Goal: Task Accomplishment & Management: Complete application form

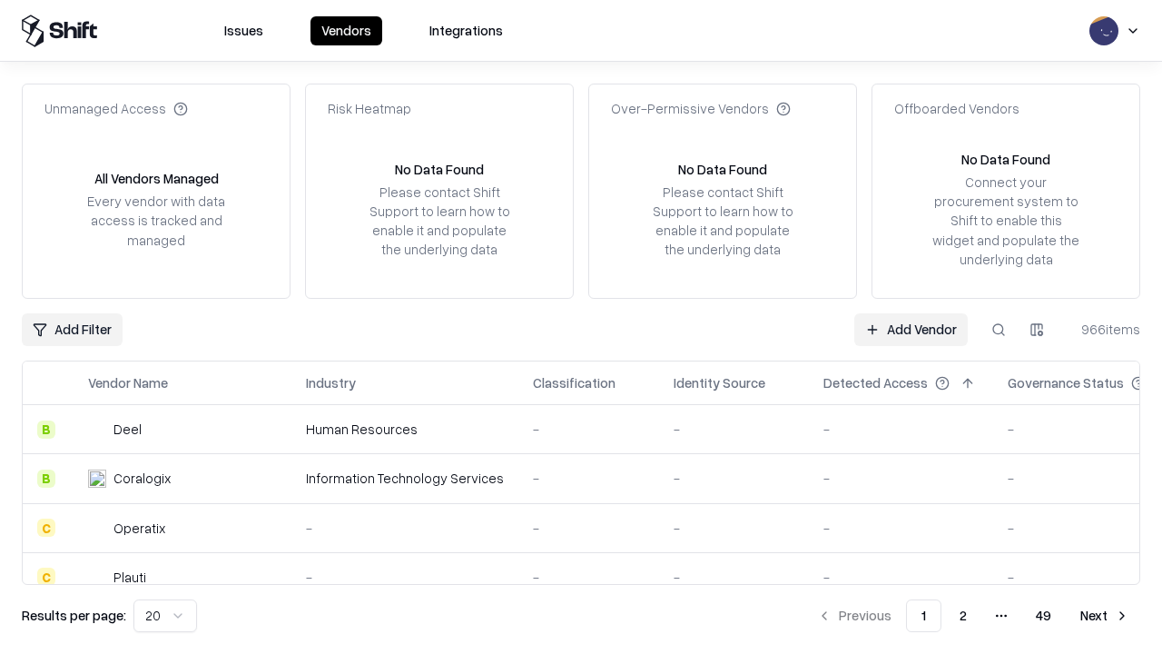
click at [911, 329] on link "Add Vendor" at bounding box center [912, 329] width 114 height 33
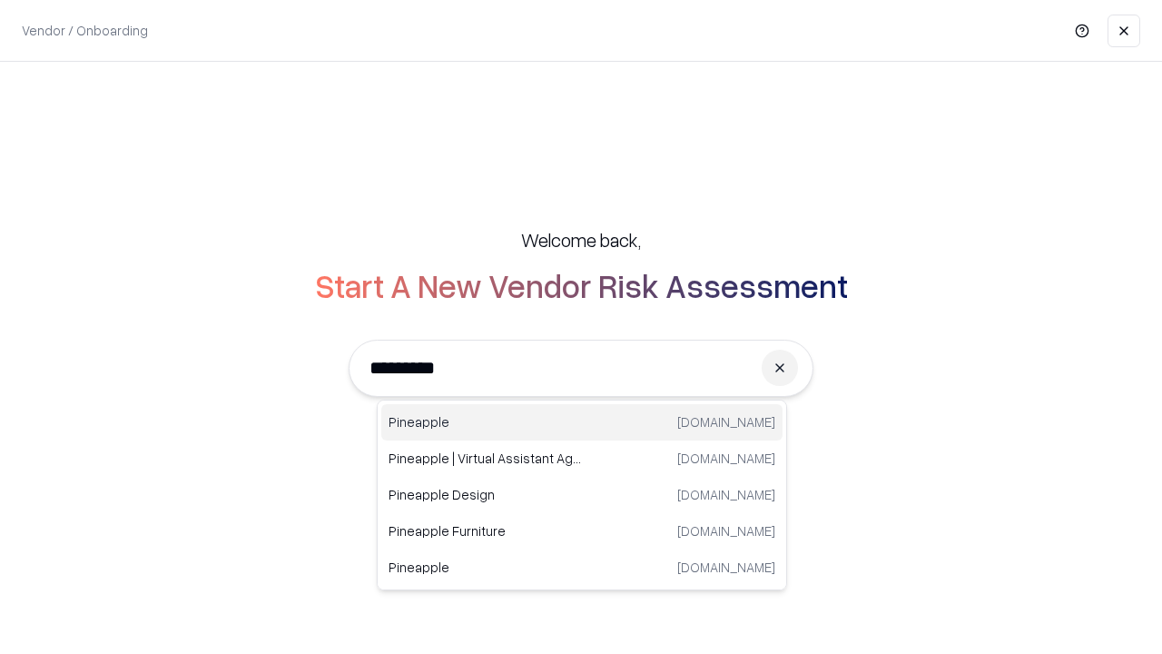
click at [582, 422] on div "Pineapple pineappleenergy.com" at bounding box center [581, 422] width 401 height 36
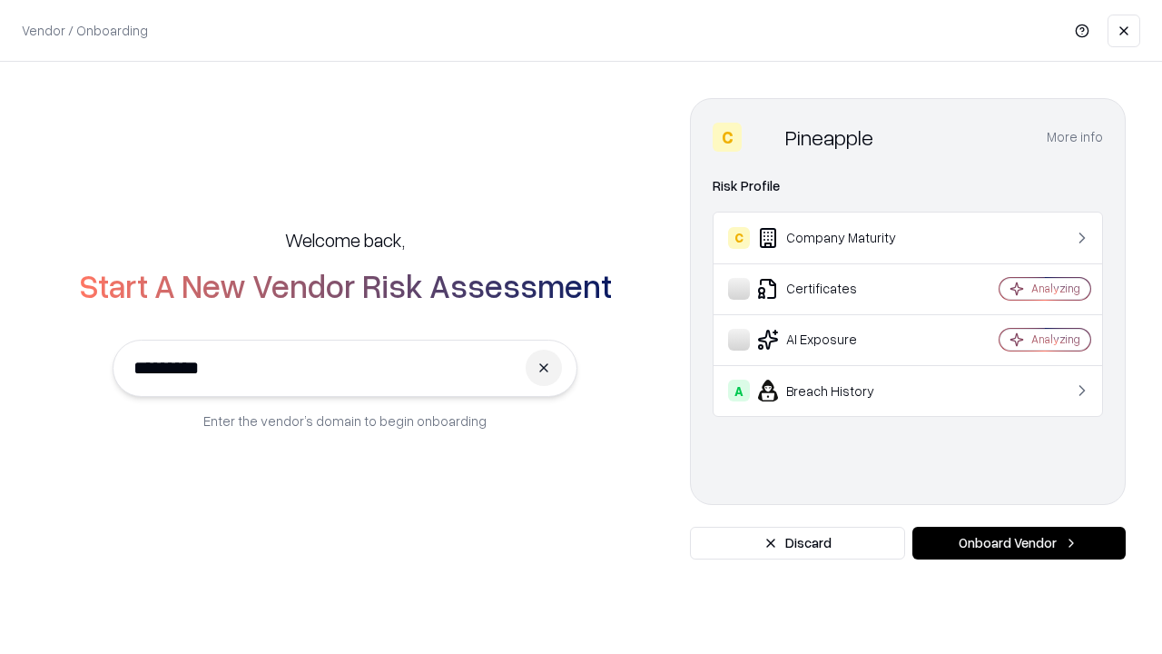
type input "*********"
click at [1019, 543] on button "Onboard Vendor" at bounding box center [1019, 543] width 213 height 33
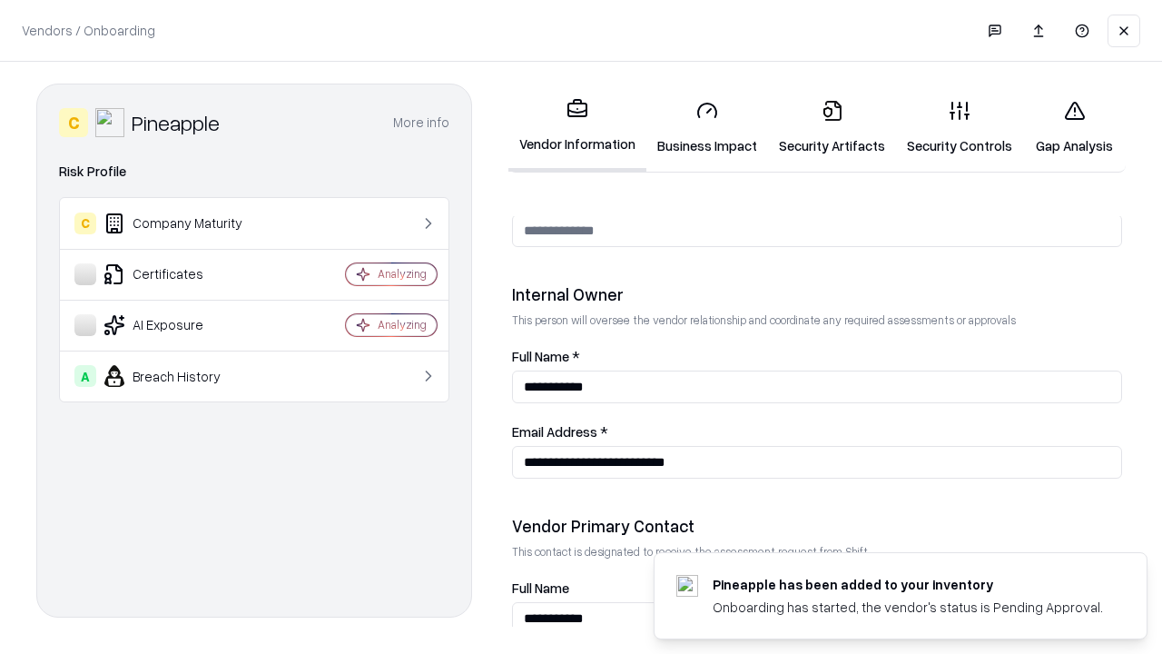
scroll to position [941, 0]
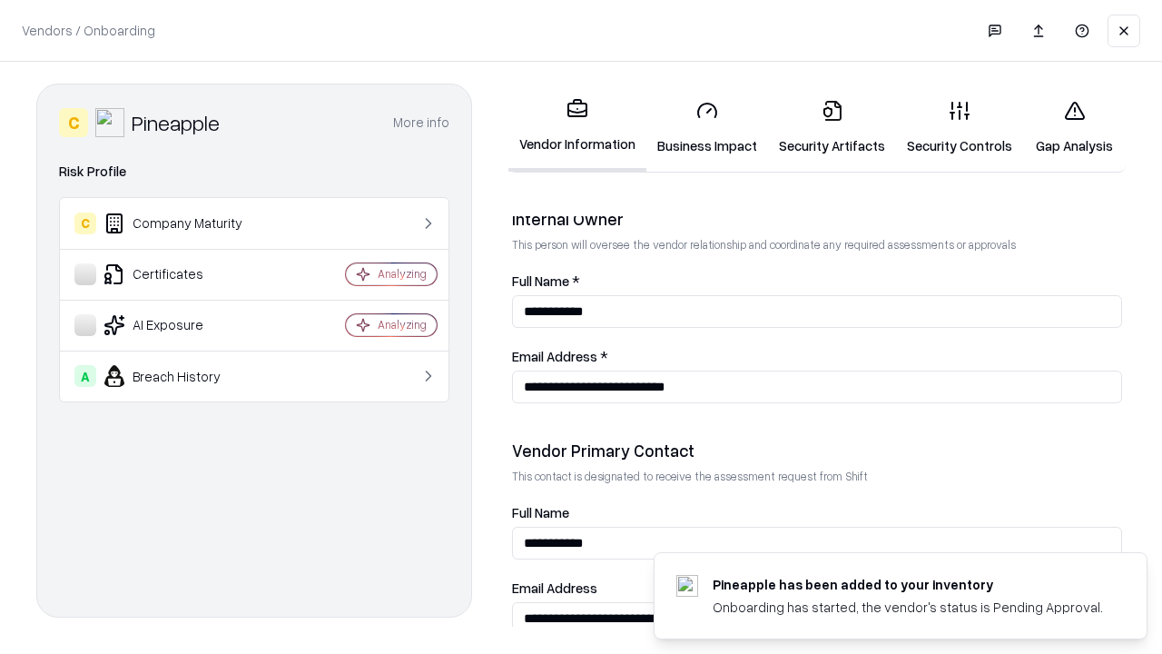
click at [707, 127] on link "Business Impact" at bounding box center [708, 127] width 122 height 84
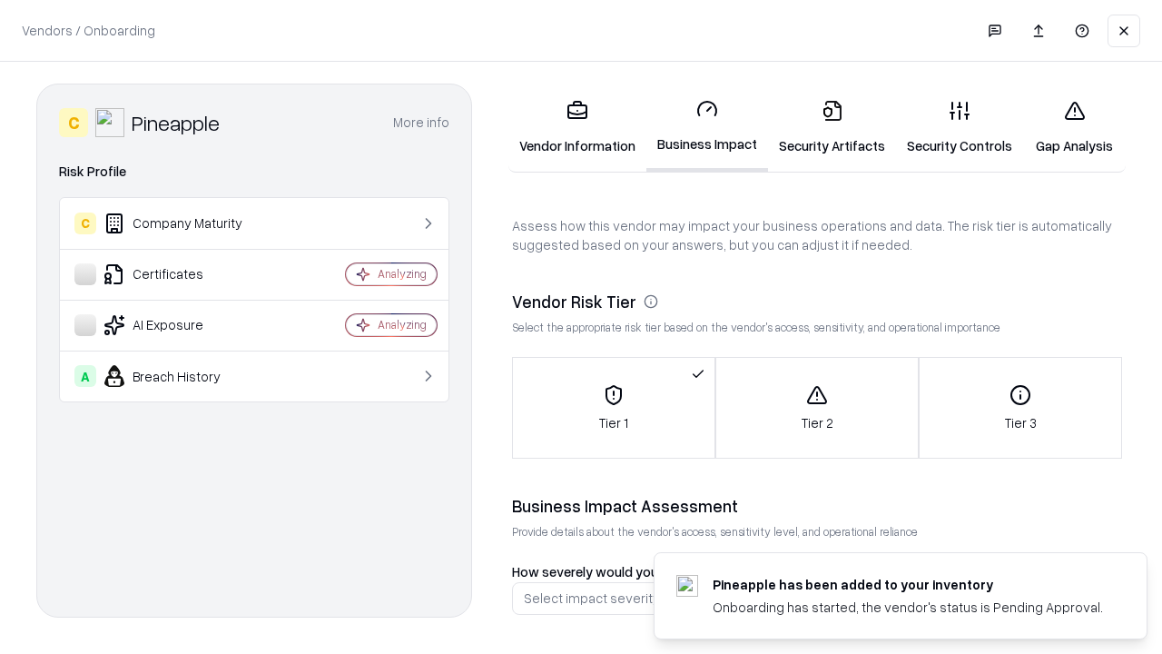
click at [832, 127] on link "Security Artifacts" at bounding box center [832, 127] width 128 height 84
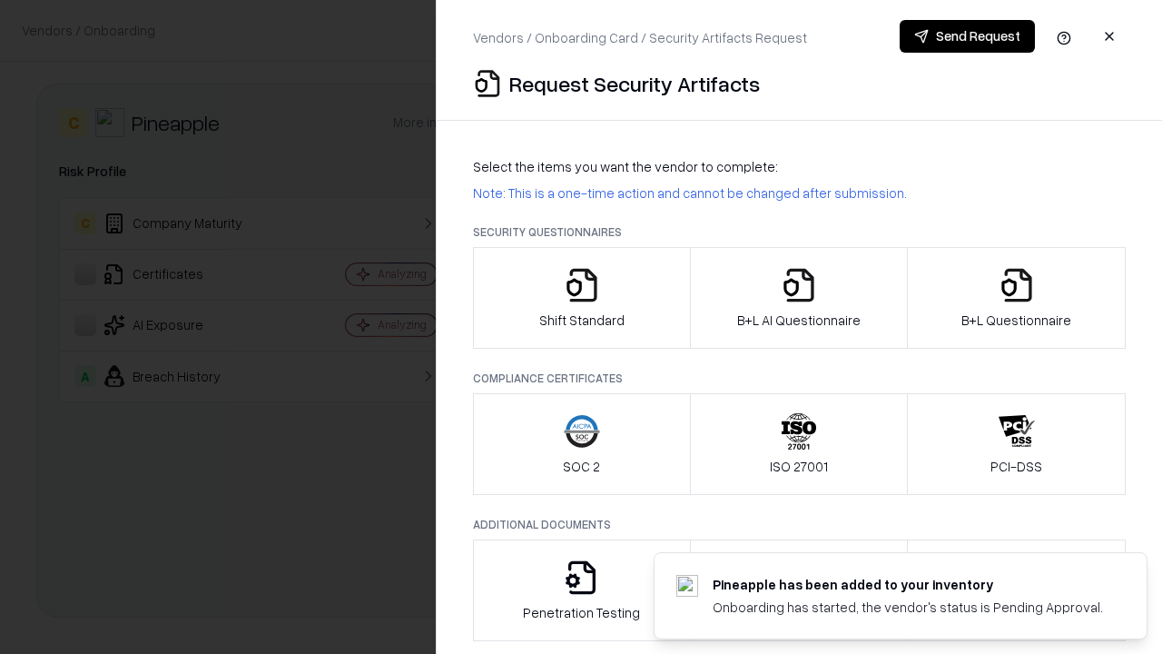
click at [581, 298] on icon "button" at bounding box center [582, 285] width 36 height 36
click at [967, 36] on button "Send Request" at bounding box center [967, 36] width 135 height 33
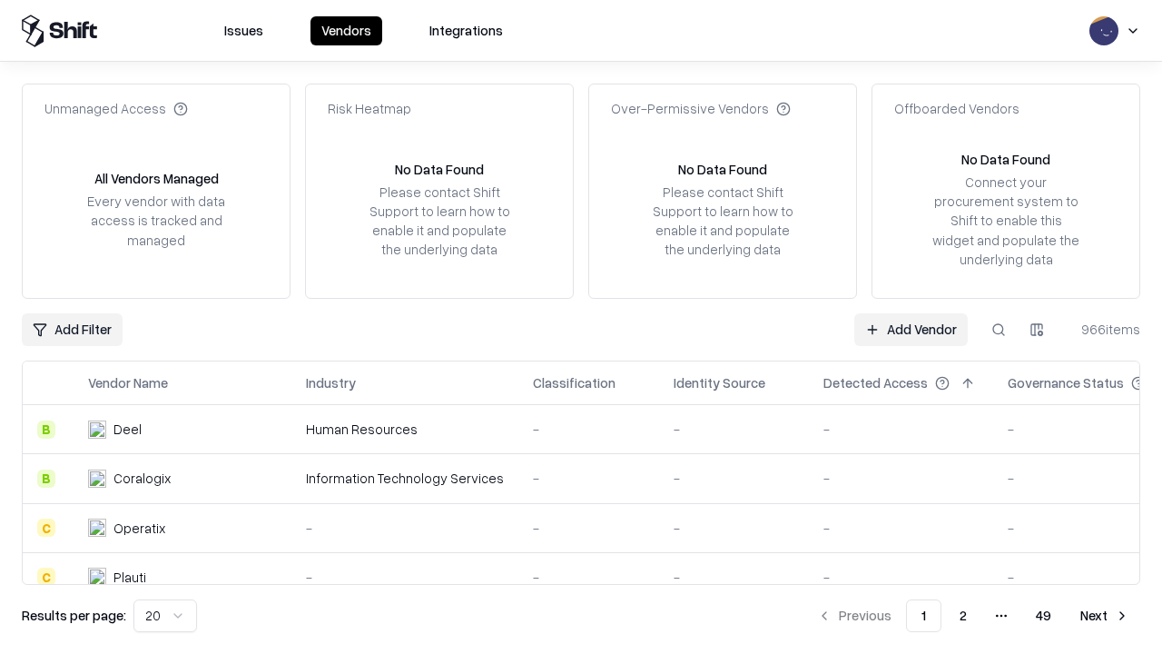
click at [999, 329] on button at bounding box center [999, 329] width 33 height 33
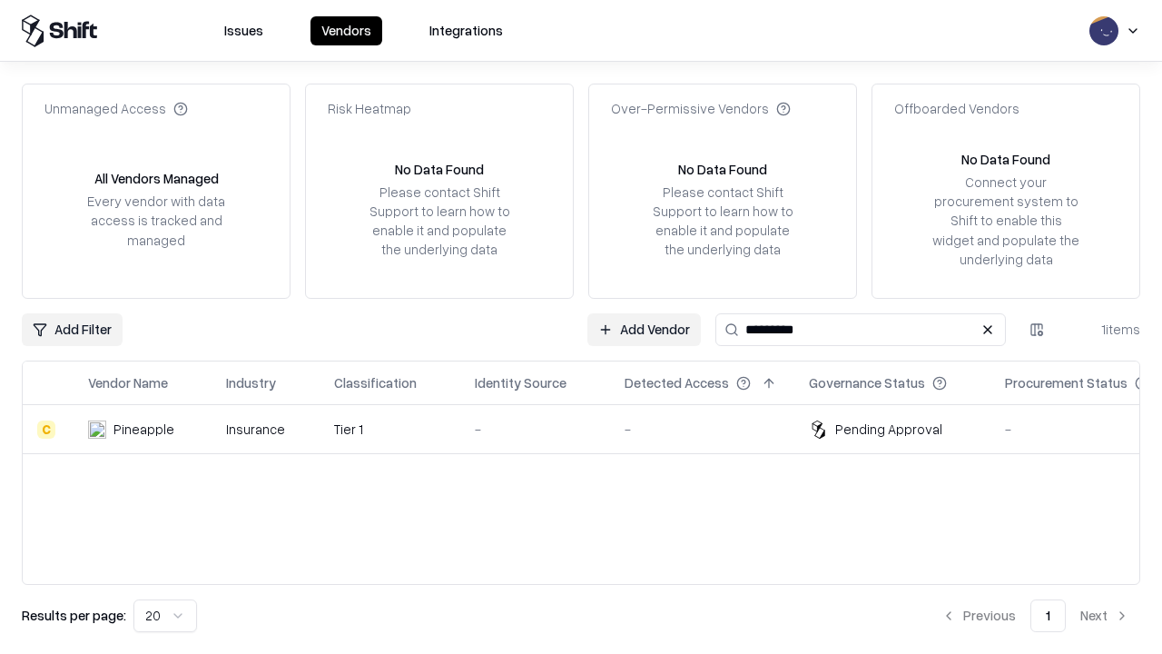
type input "*********"
click at [592, 429] on div "-" at bounding box center [535, 429] width 121 height 19
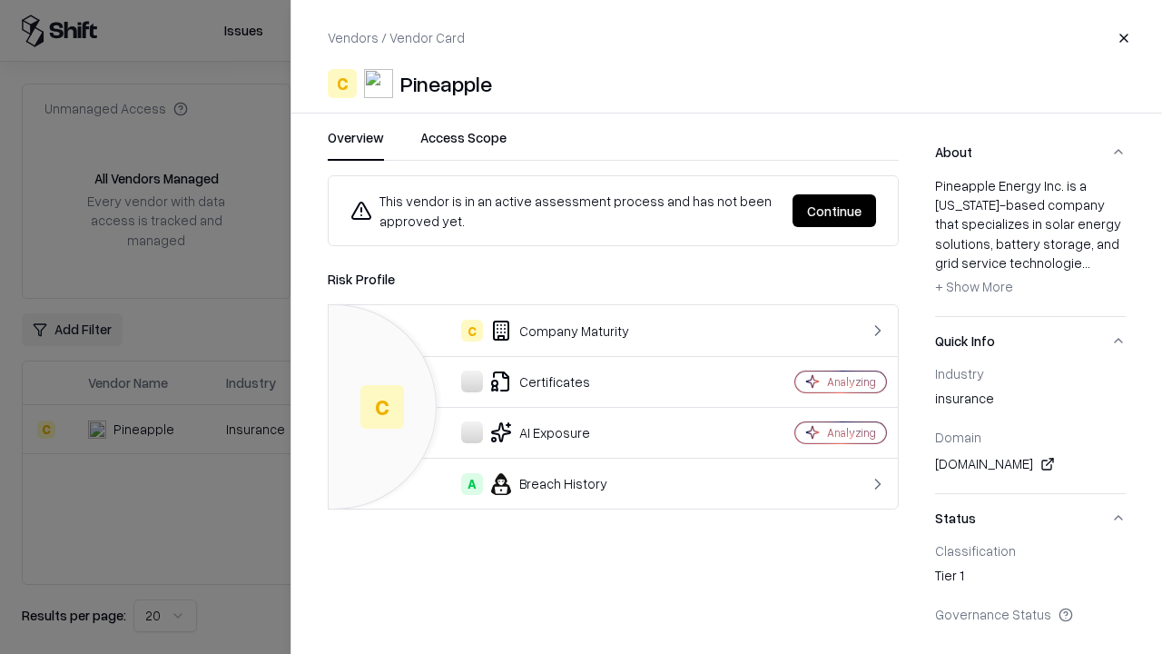
click at [835, 211] on button "Continue" at bounding box center [835, 210] width 84 height 33
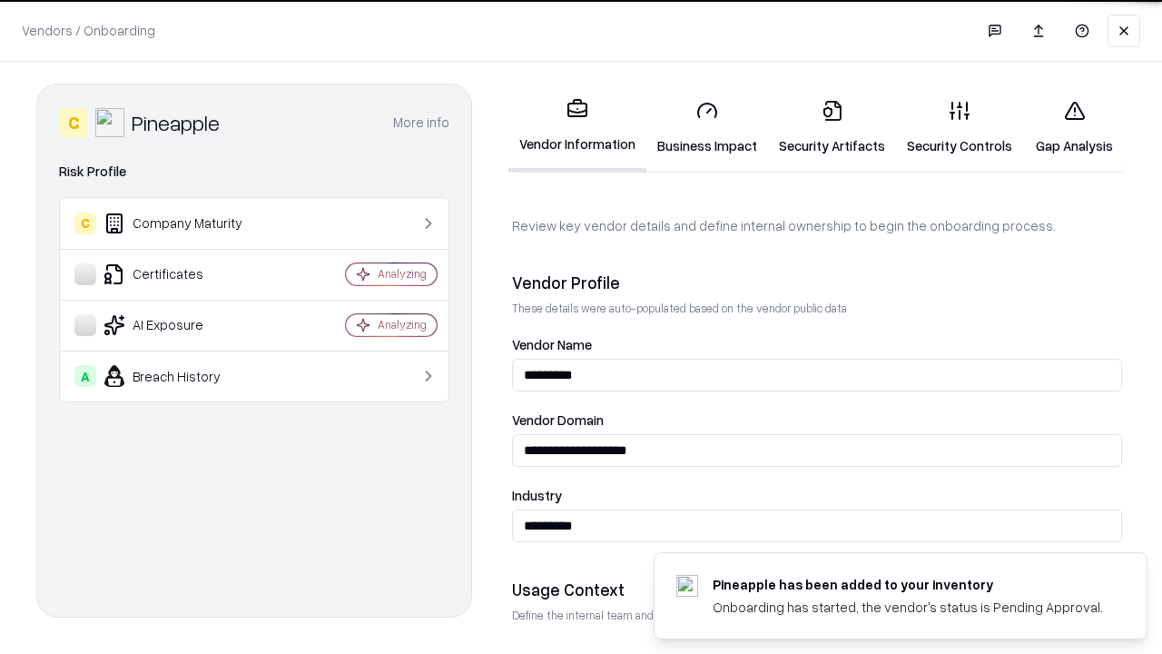
click at [832, 127] on link "Security Artifacts" at bounding box center [832, 127] width 128 height 84
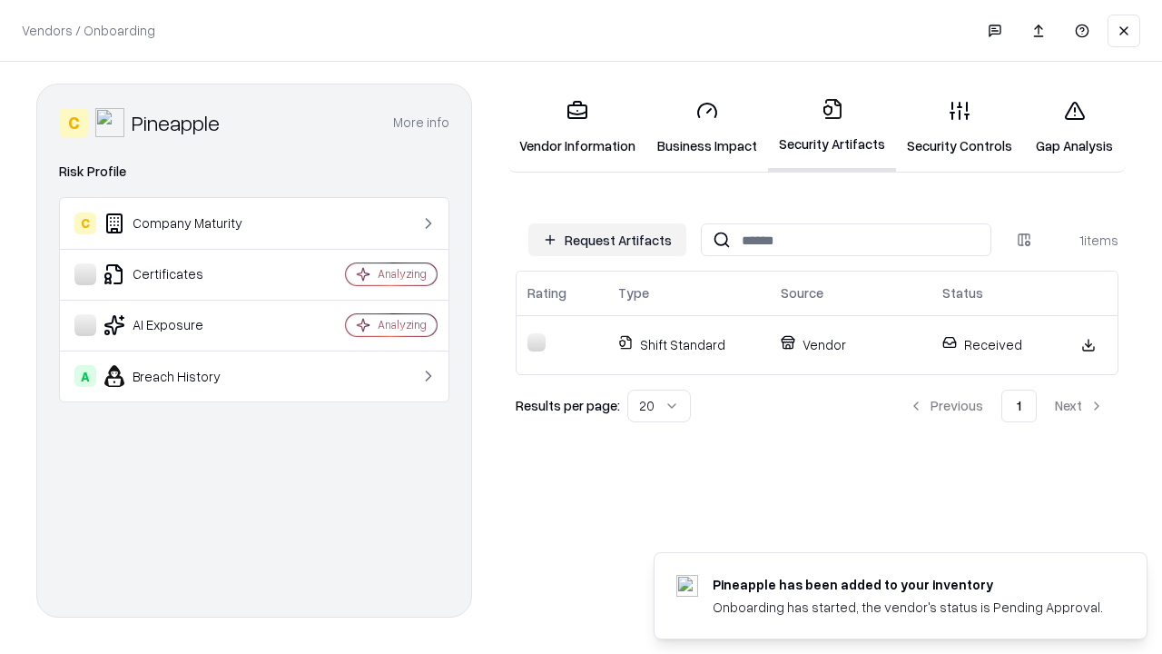
click at [960, 127] on link "Security Controls" at bounding box center [959, 127] width 127 height 84
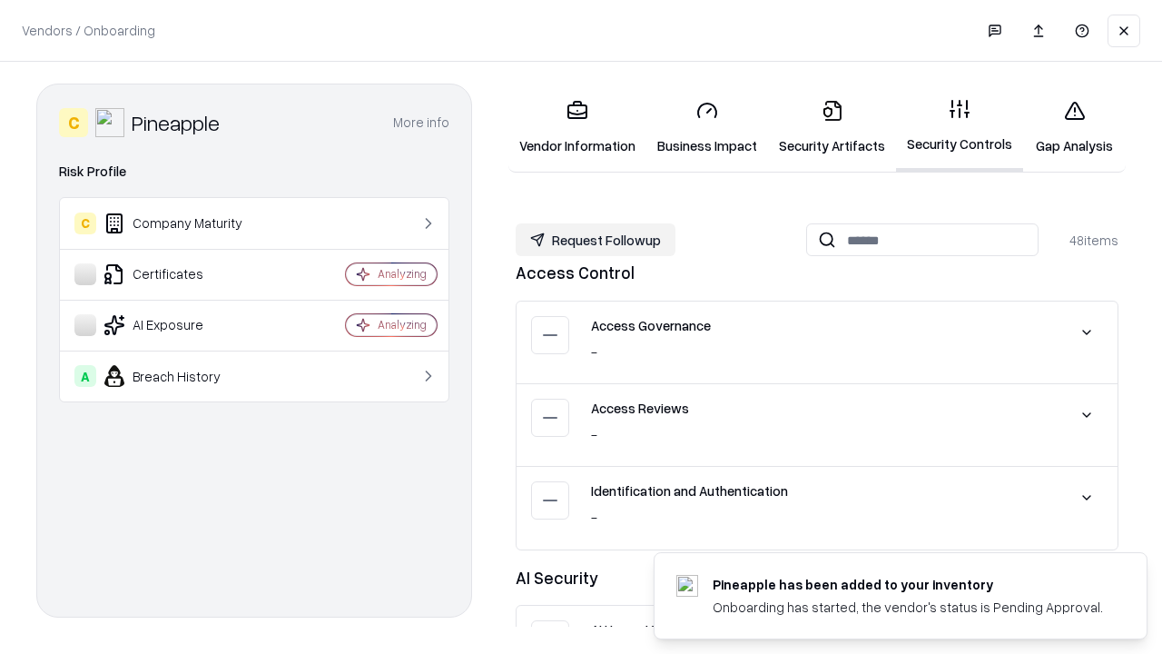
click at [596, 240] on button "Request Followup" at bounding box center [596, 239] width 160 height 33
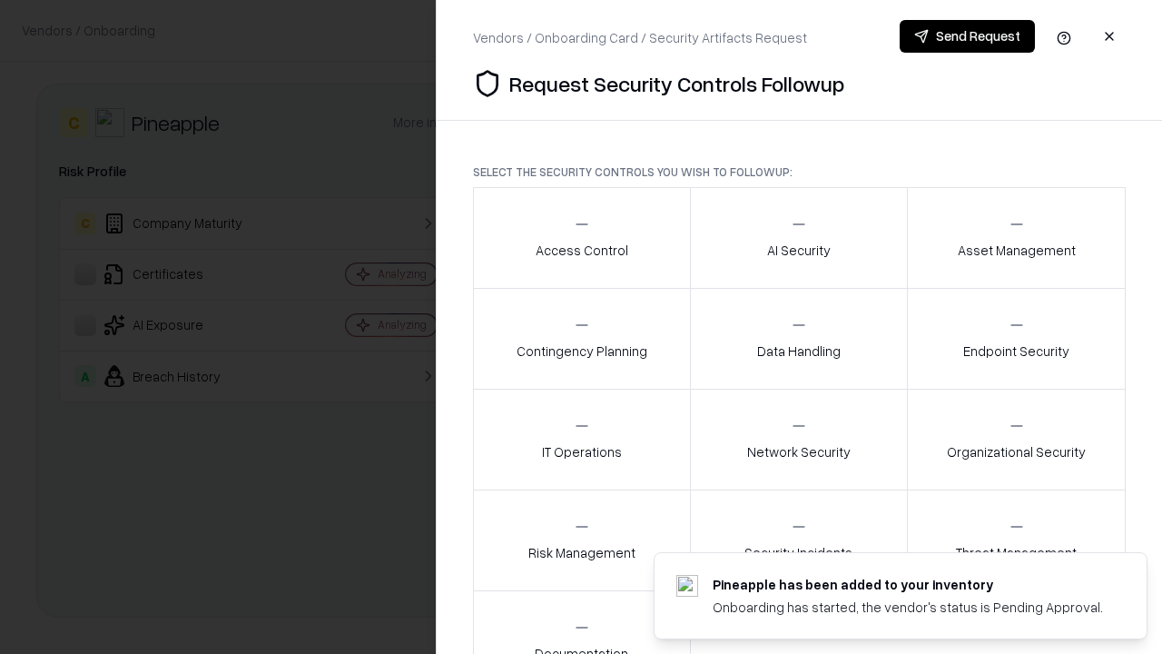
click at [581, 238] on div "Access Control" at bounding box center [582, 237] width 93 height 44
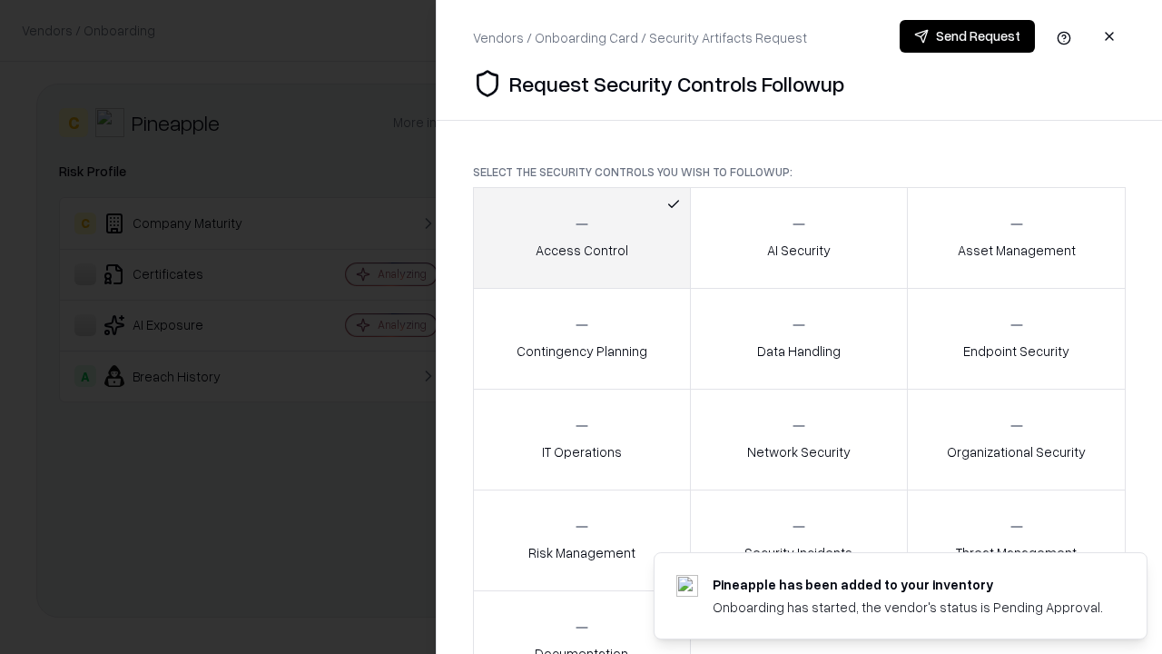
click at [967, 36] on button "Send Request" at bounding box center [967, 36] width 135 height 33
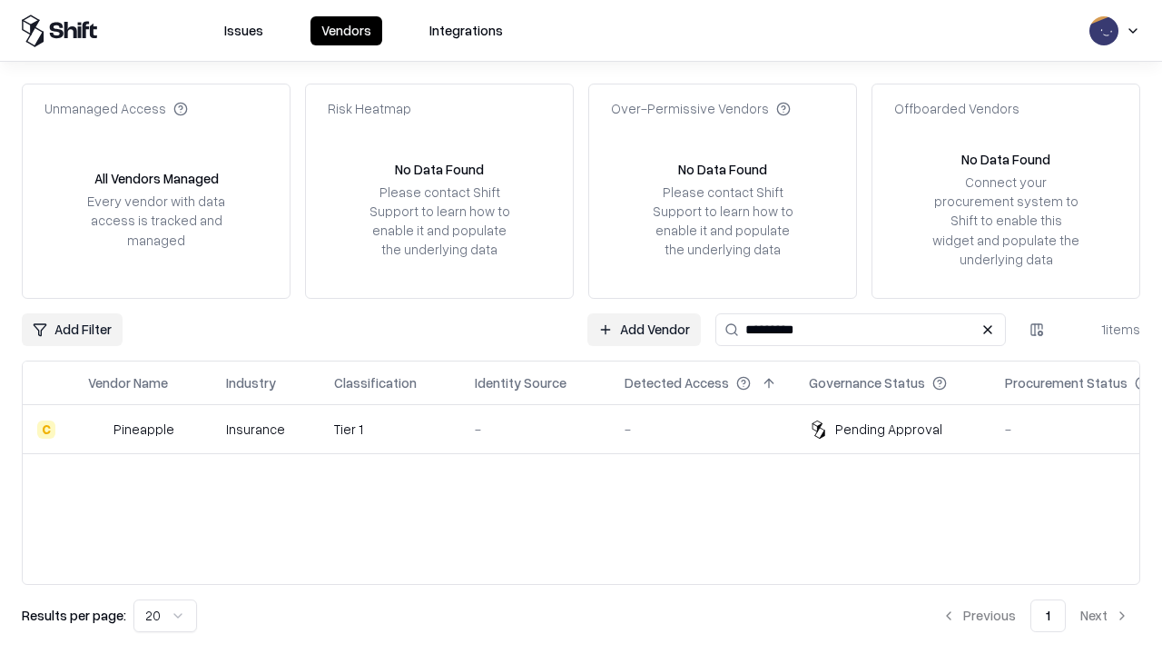
type input "*********"
click at [592, 429] on div "-" at bounding box center [535, 429] width 121 height 19
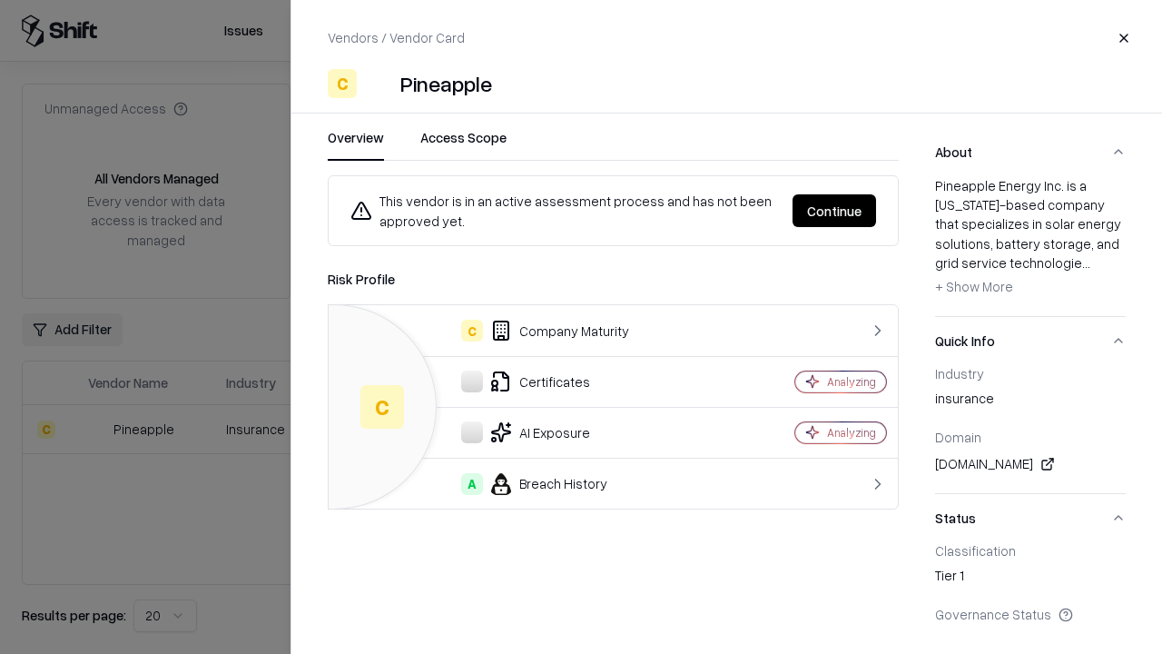
click at [835, 211] on button "Continue" at bounding box center [835, 210] width 84 height 33
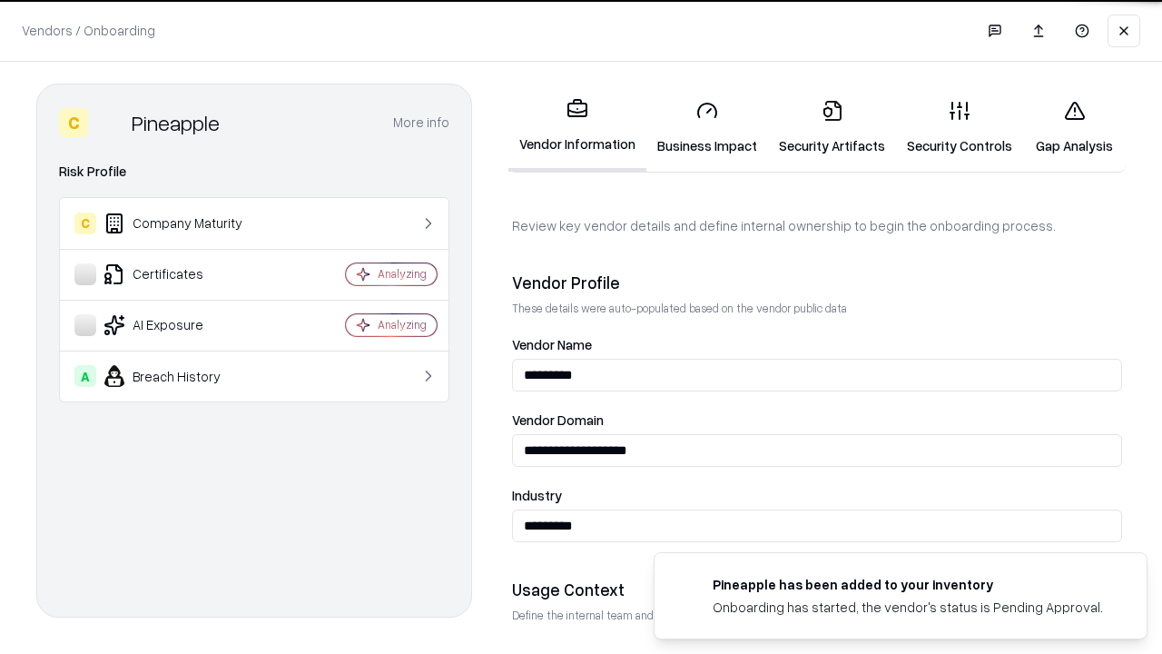
click at [1074, 127] on link "Gap Analysis" at bounding box center [1074, 127] width 103 height 84
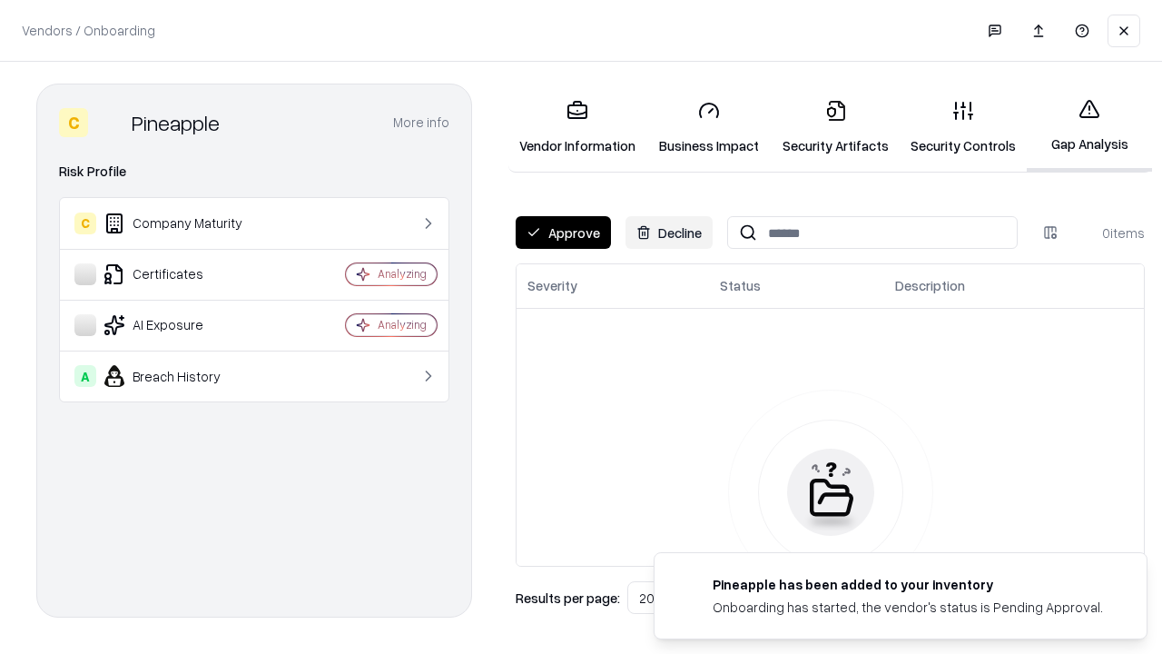
click at [563, 232] on button "Approve" at bounding box center [563, 232] width 95 height 33
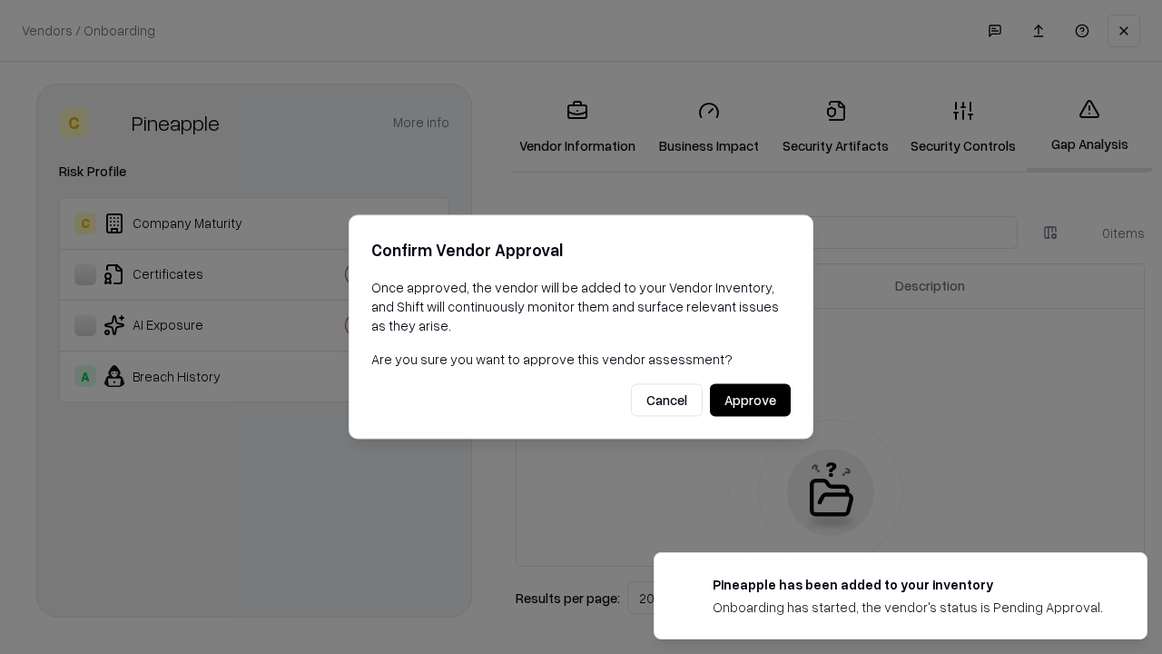
click at [750, 400] on button "Approve" at bounding box center [750, 400] width 81 height 33
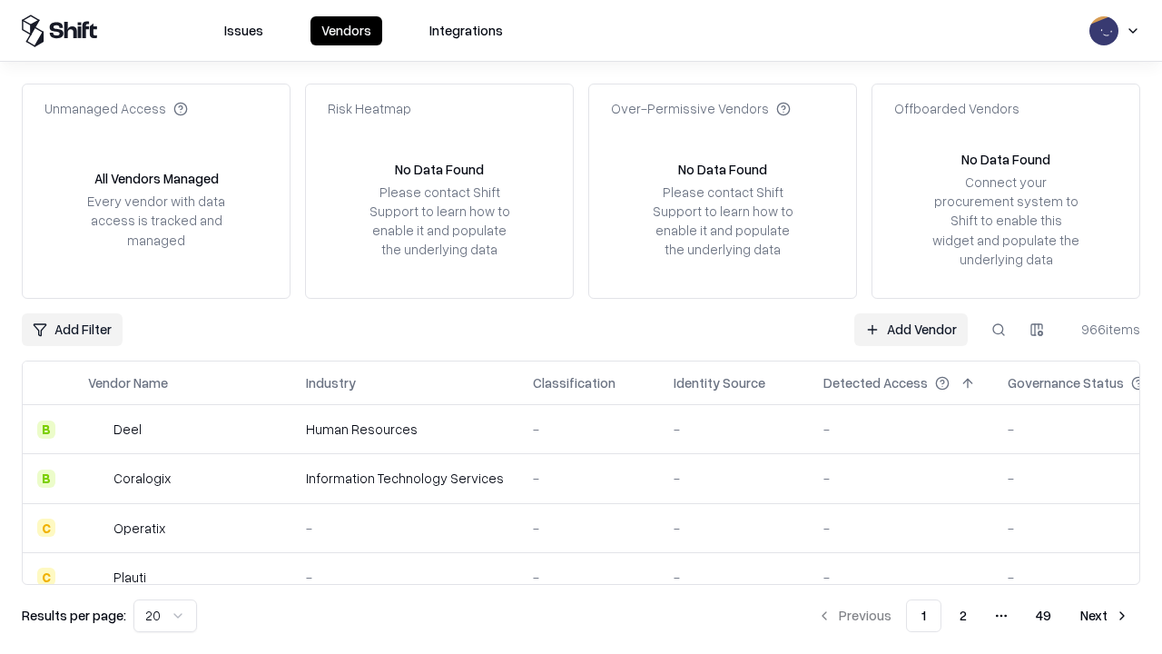
type input "*********"
click at [911, 329] on link "Add Vendor" at bounding box center [912, 329] width 114 height 33
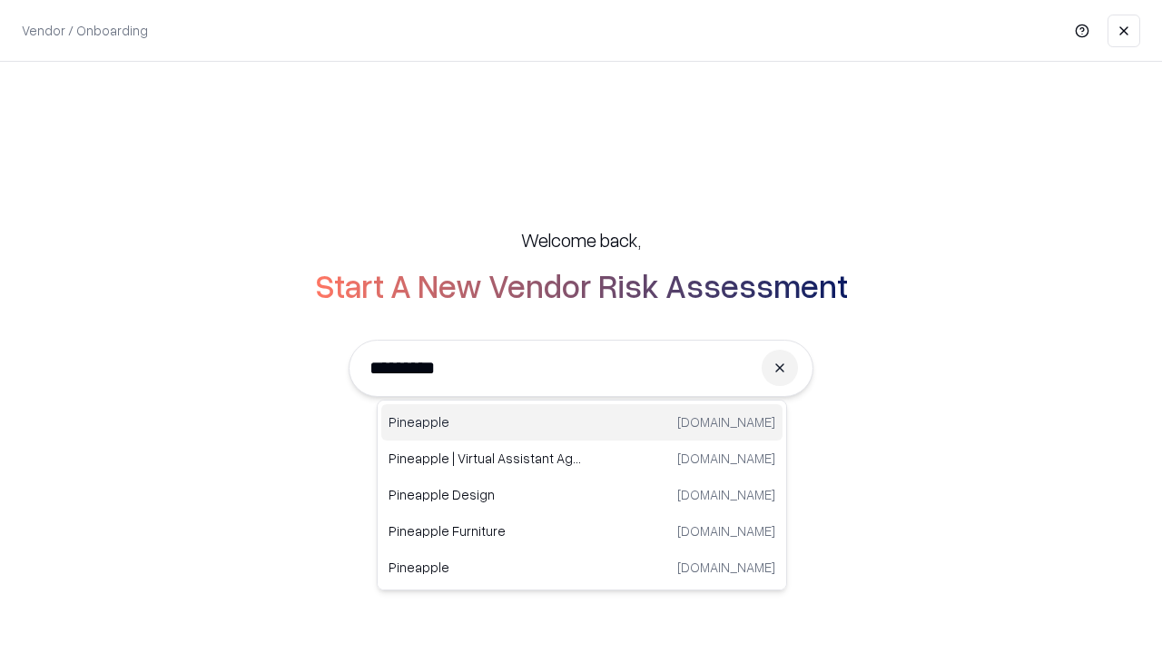
click at [582, 422] on div "Pineapple pineappleenergy.com" at bounding box center [581, 422] width 401 height 36
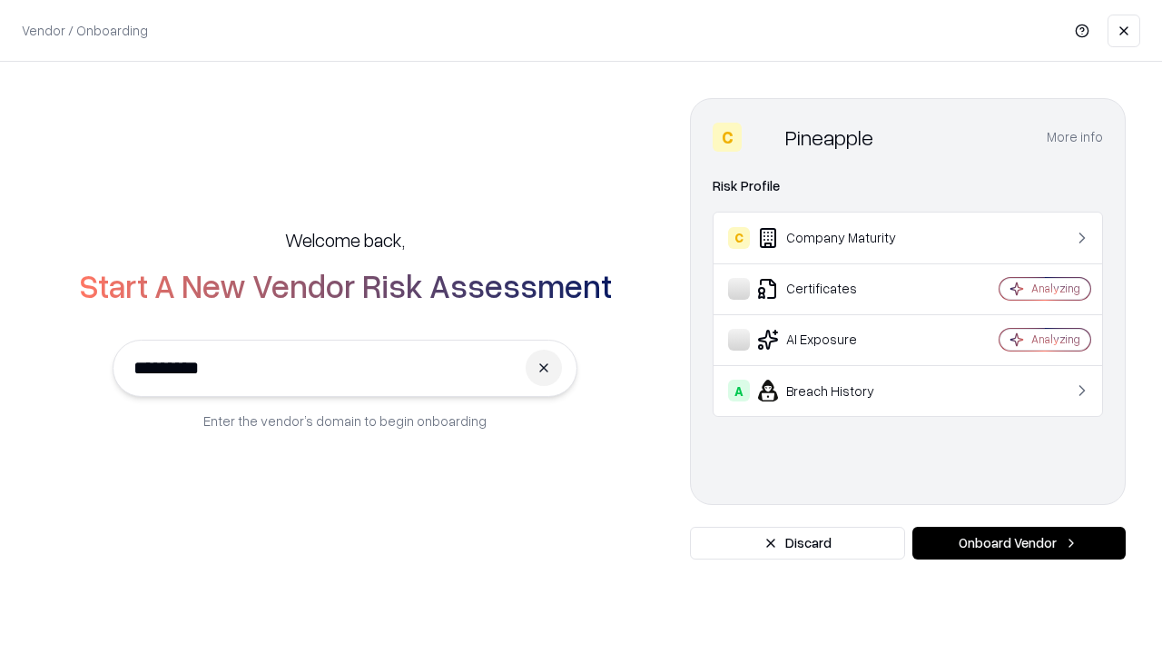
type input "*********"
click at [1019, 543] on button "Onboard Vendor" at bounding box center [1019, 543] width 213 height 33
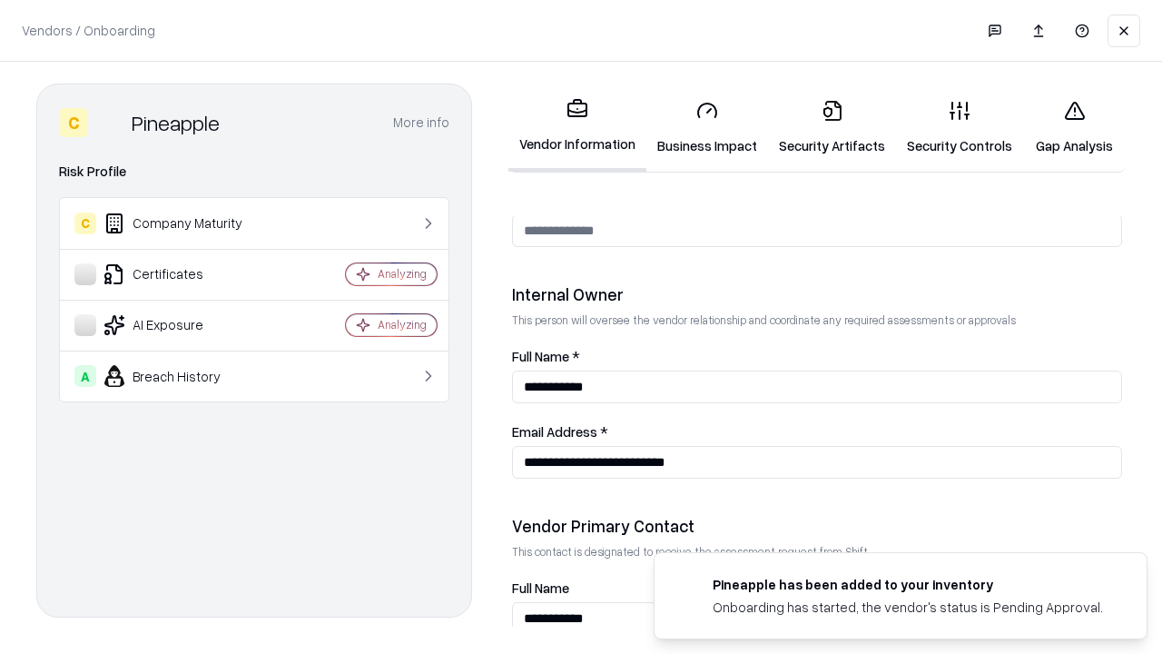
scroll to position [941, 0]
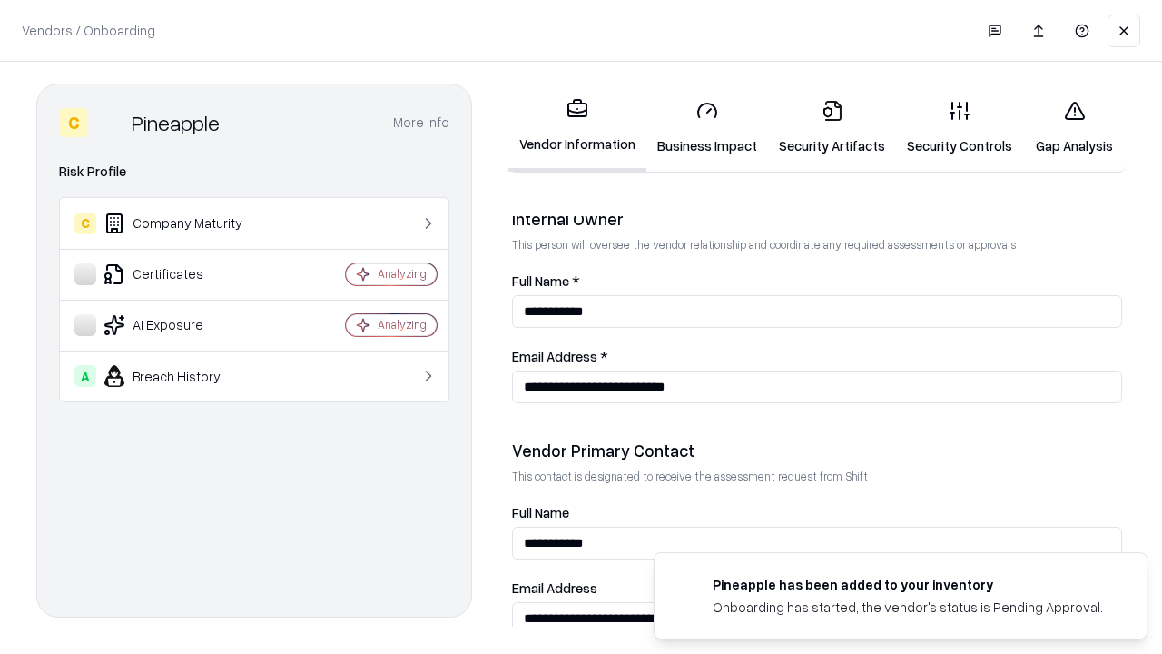
click at [1074, 127] on link "Gap Analysis" at bounding box center [1074, 127] width 103 height 84
